Goal: Task Accomplishment & Management: Manage account settings

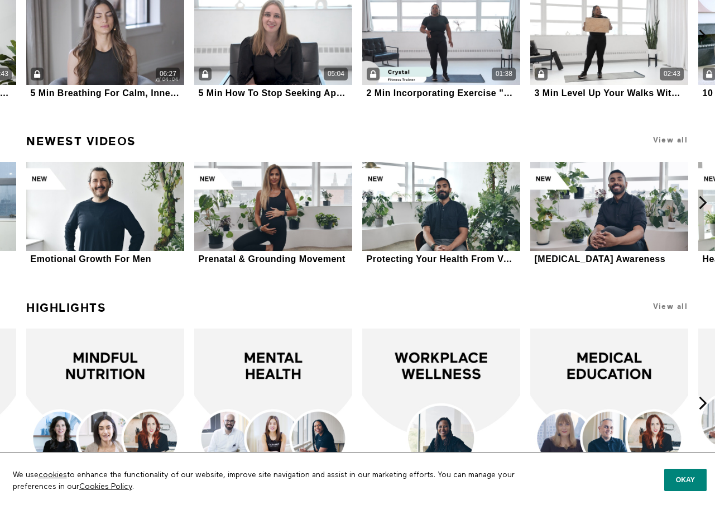
scroll to position [1228, 0]
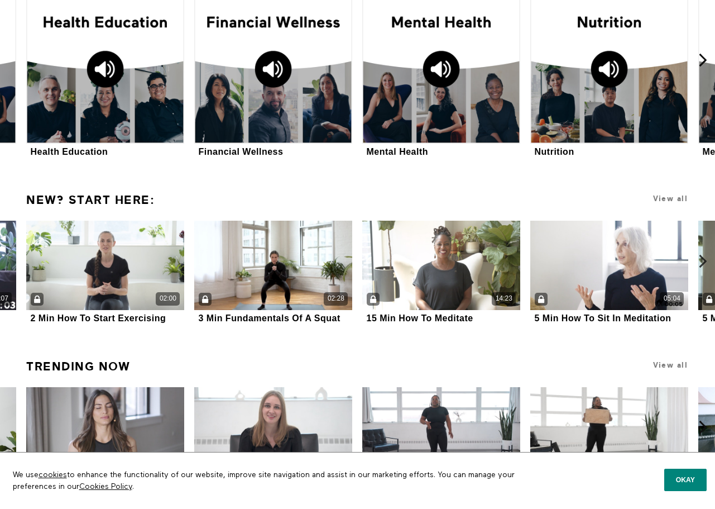
click at [628, 475] on button "Okay" at bounding box center [685, 479] width 42 height 22
click at [628, 481] on button "Okay" at bounding box center [685, 479] width 42 height 22
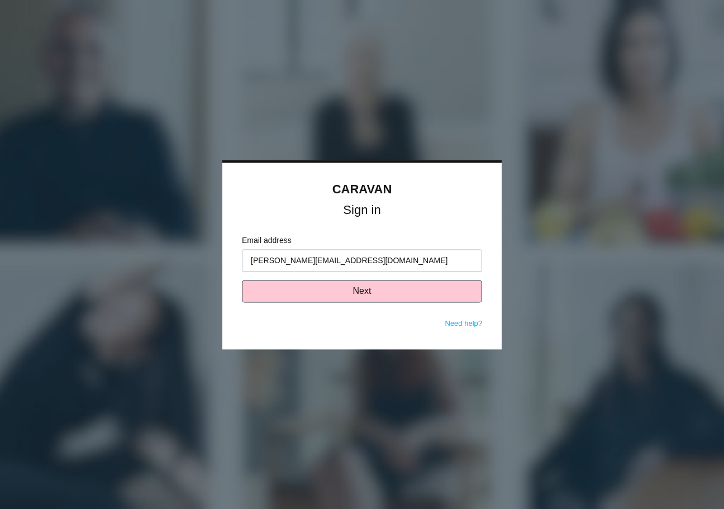
type input "[PERSON_NAME][EMAIL_ADDRESS][DOMAIN_NAME]"
click at [359, 294] on button "Next" at bounding box center [362, 291] width 240 height 22
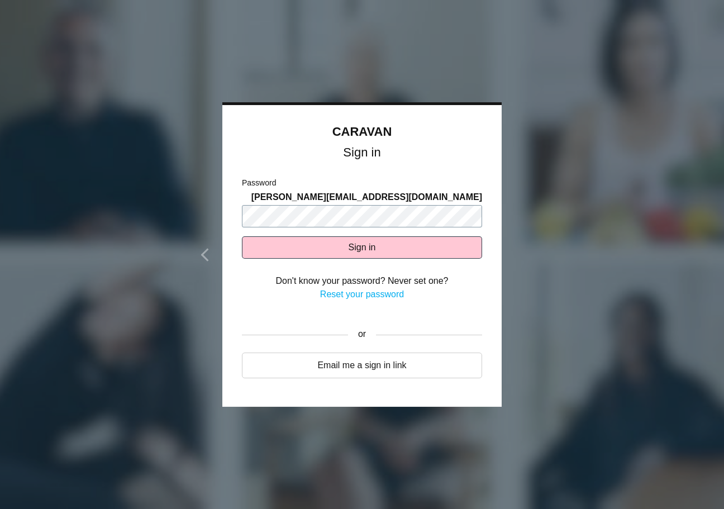
click at [181, 203] on body "CARAVAN Sign in Email address vicki@onemediaip.com Next Need help? Password vic…" at bounding box center [362, 254] width 724 height 509
click at [304, 236] on button "Sign in" at bounding box center [362, 247] width 240 height 22
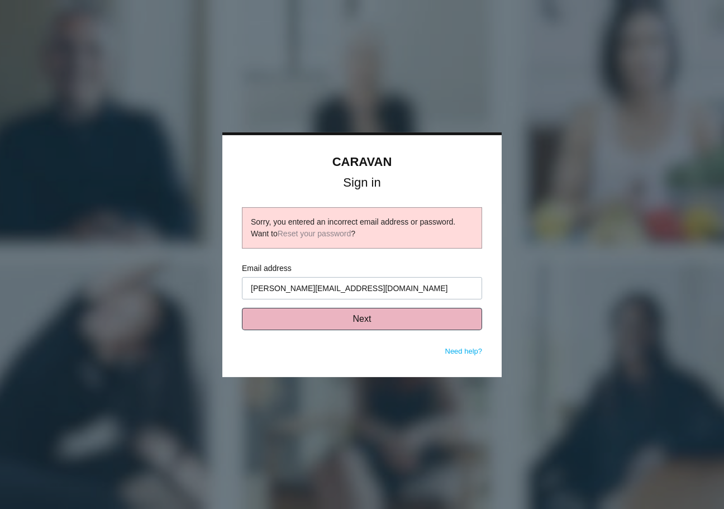
click at [366, 325] on button "Next" at bounding box center [362, 319] width 240 height 22
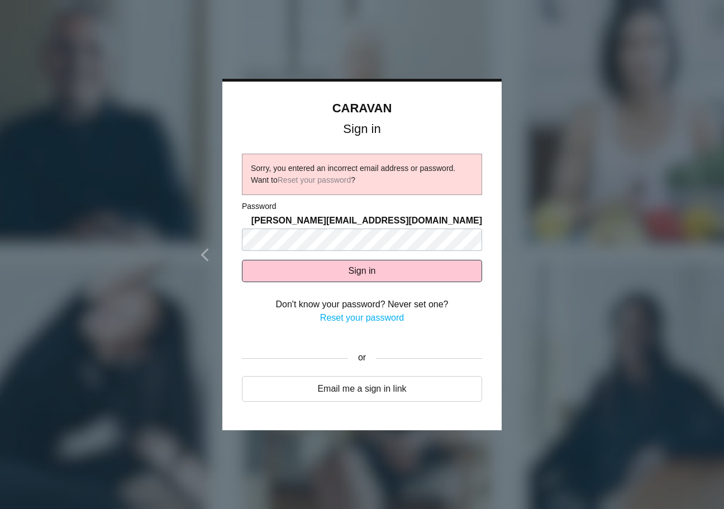
click at [362, 313] on link "Reset your password" at bounding box center [362, 317] width 84 height 9
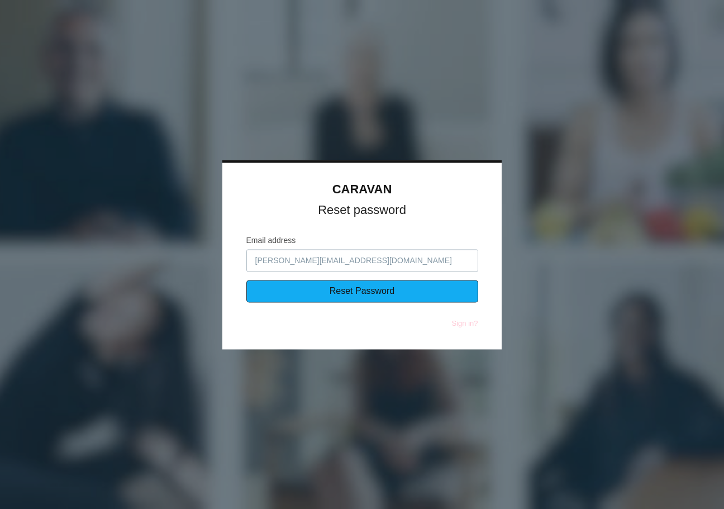
type input "[PERSON_NAME][EMAIL_ADDRESS][DOMAIN_NAME]"
click at [279, 290] on input "Reset Password" at bounding box center [362, 291] width 232 height 22
type input "Sending..."
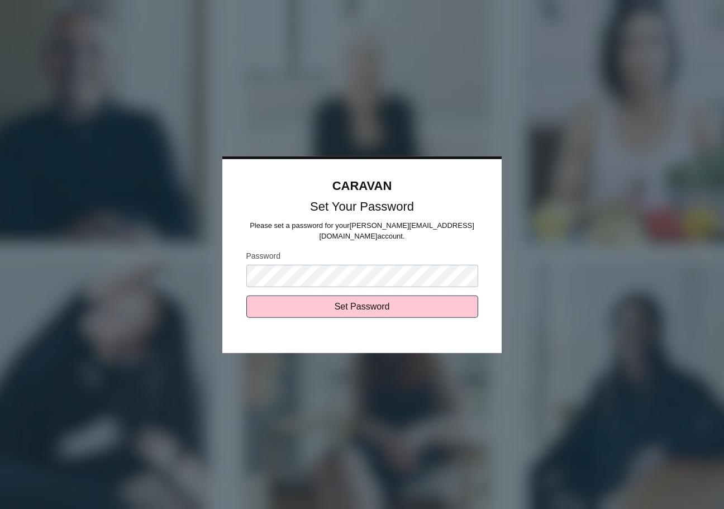
click at [392, 310] on input "Set Password" at bounding box center [362, 306] width 232 height 22
type input "Sending..."
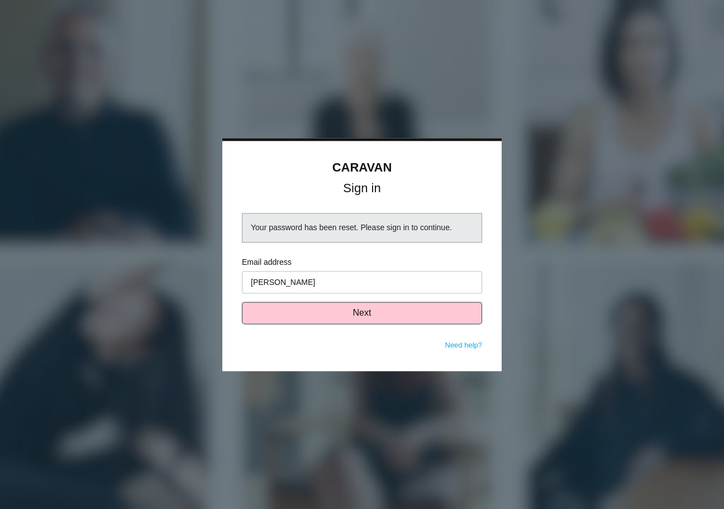
type input "[PERSON_NAME]"
click at [337, 287] on input "vicki" at bounding box center [362, 282] width 240 height 22
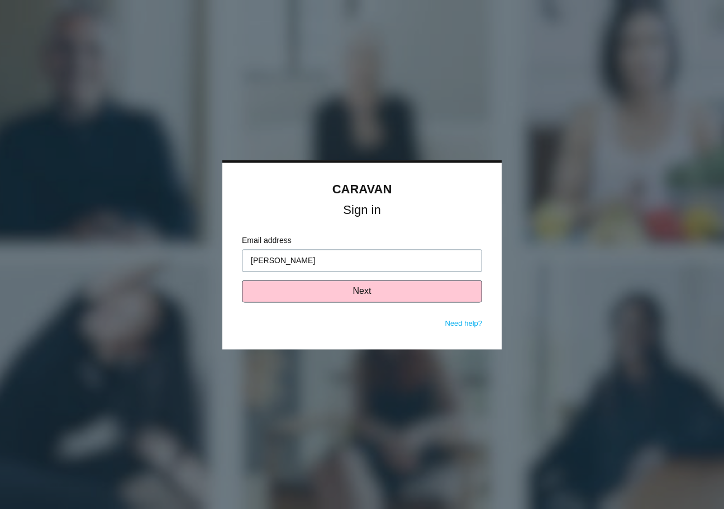
type input "[PERSON_NAME][EMAIL_ADDRESS][DOMAIN_NAME]"
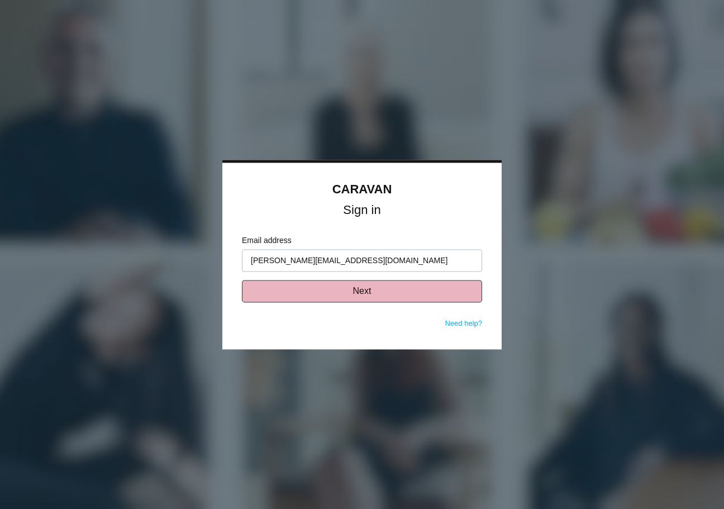
click at [334, 291] on button "Next" at bounding box center [362, 291] width 240 height 22
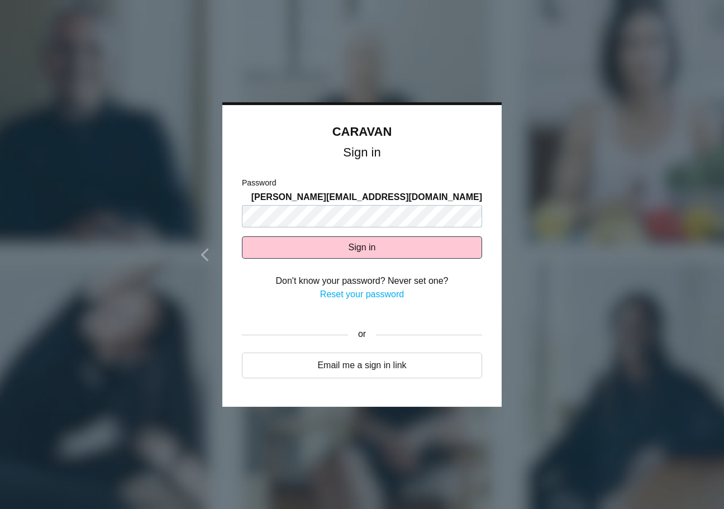
click at [380, 247] on button "Sign in" at bounding box center [362, 247] width 240 height 22
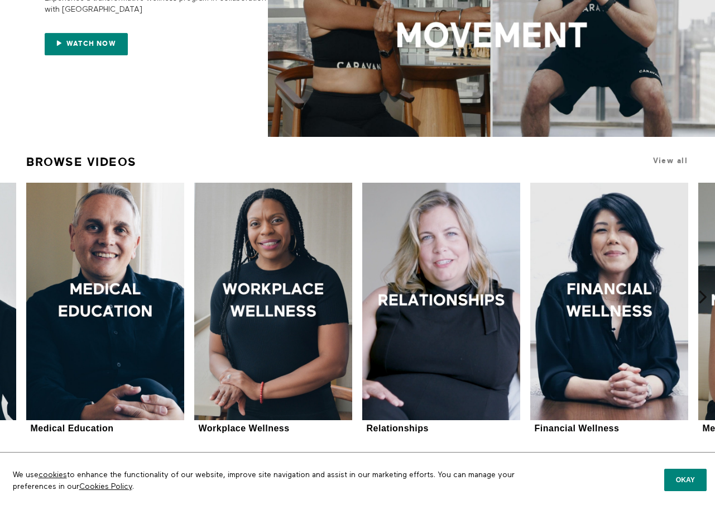
scroll to position [223, 0]
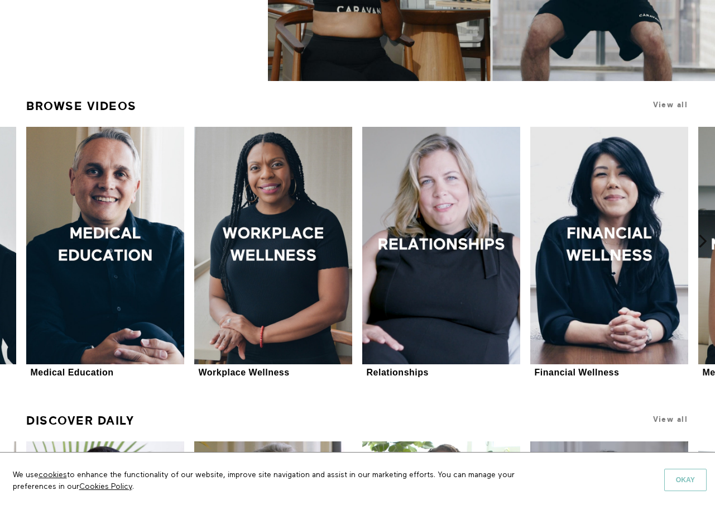
click at [680, 477] on button "Okay" at bounding box center [685, 479] width 42 height 22
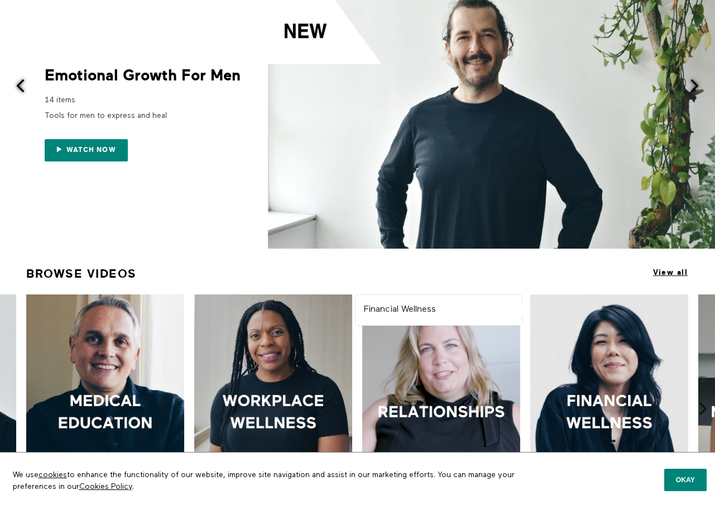
scroll to position [112, 0]
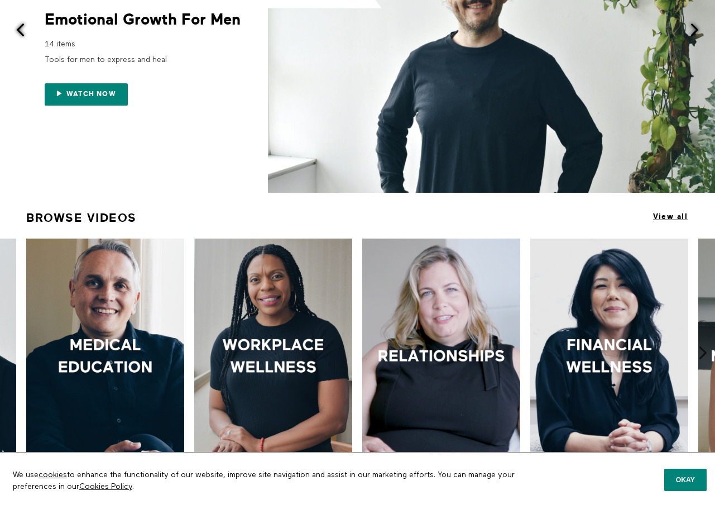
click at [670, 215] on span "View all" at bounding box center [670, 216] width 35 height 8
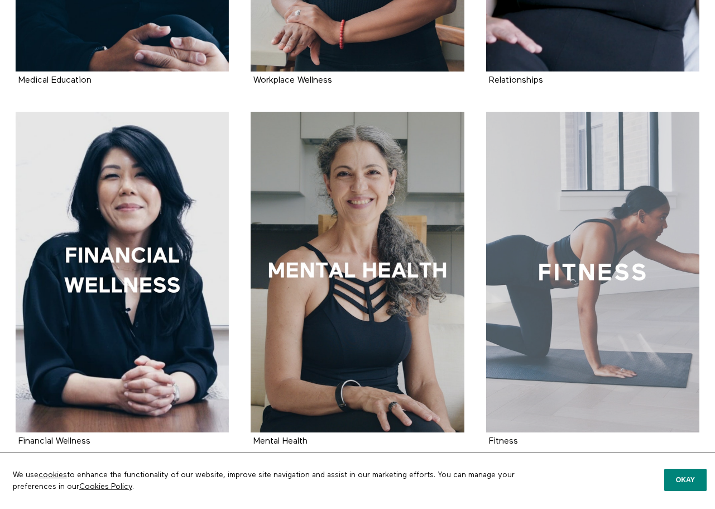
scroll to position [502, 0]
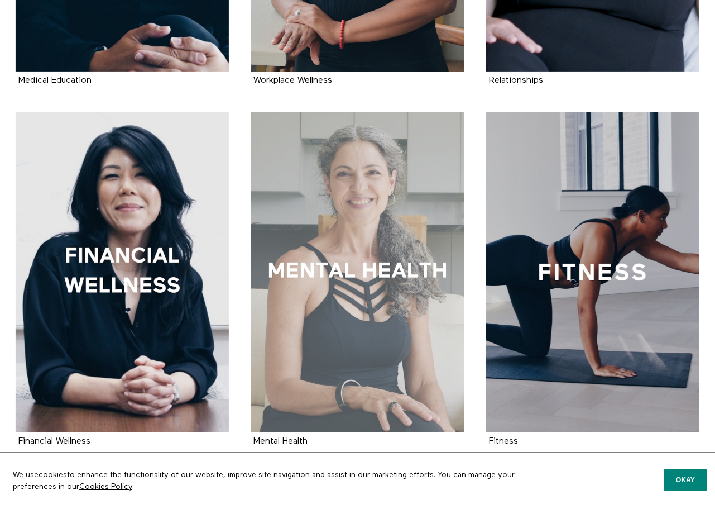
click at [354, 288] on div at bounding box center [358, 272] width 214 height 320
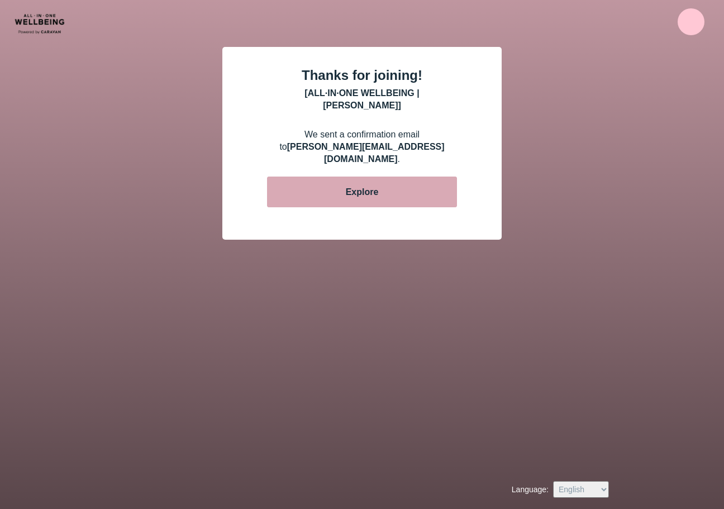
click at [368, 186] on div "Explore" at bounding box center [362, 192] width 50 height 12
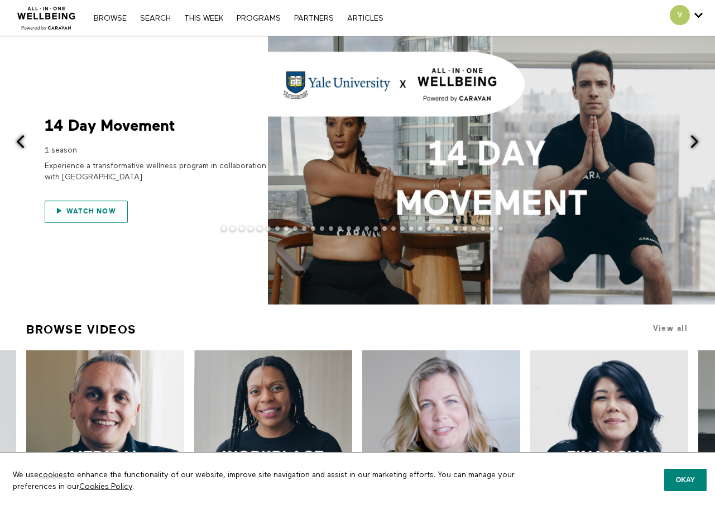
click at [95, 218] on link "Watch now" at bounding box center [86, 211] width 83 height 22
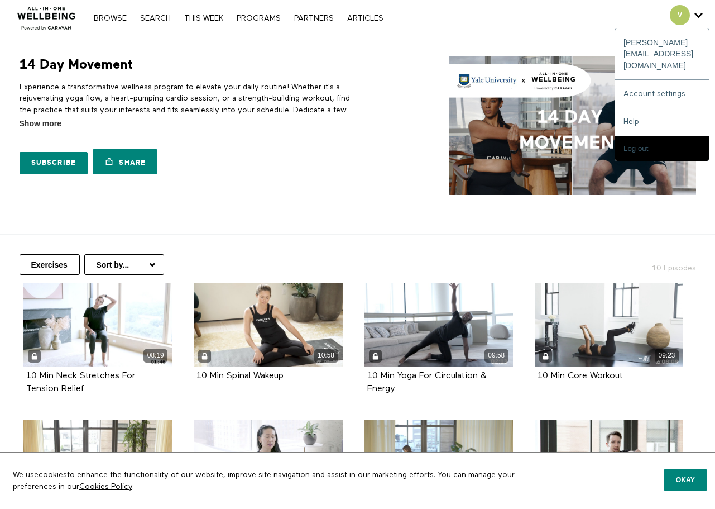
click at [701, 15] on icon "Secondary" at bounding box center [699, 15] width 8 height 17
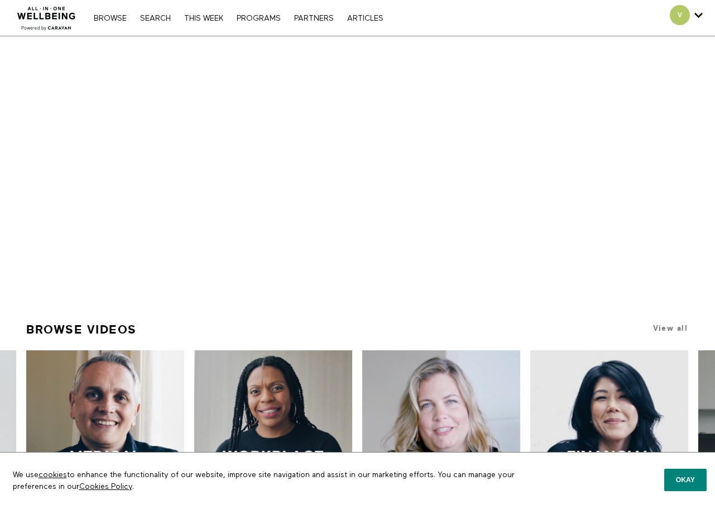
click at [700, 16] on icon "Secondary" at bounding box center [699, 15] width 8 height 17
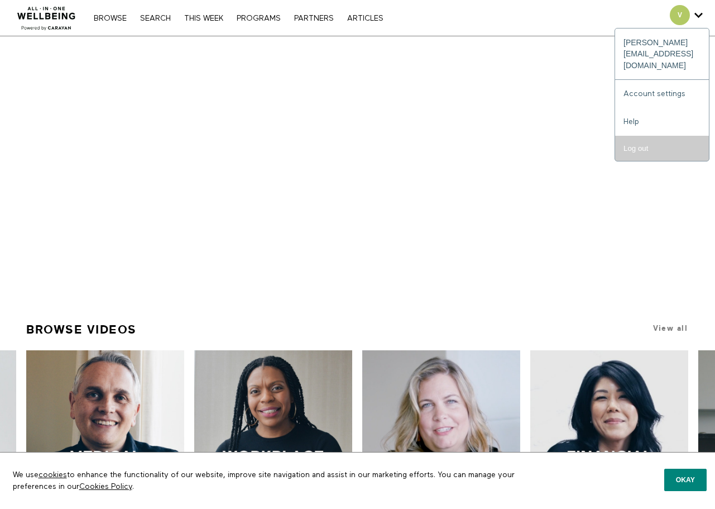
click at [644, 136] on input "Log out" at bounding box center [662, 148] width 94 height 25
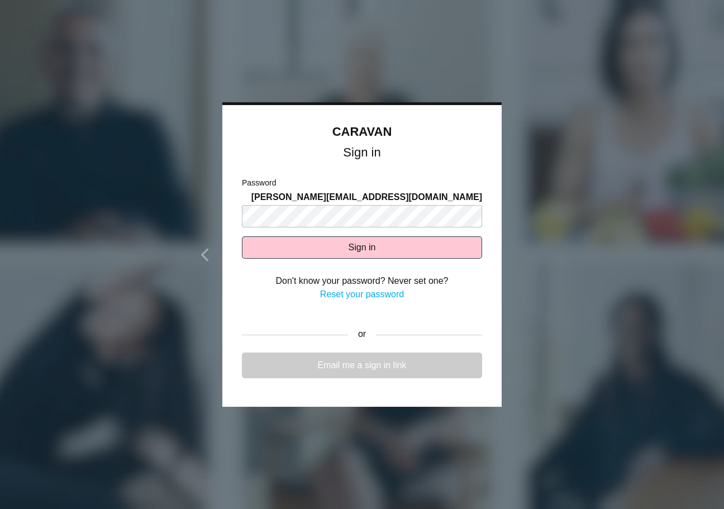
click at [350, 358] on link "Email me a sign in link" at bounding box center [362, 365] width 240 height 26
